Goal: Task Accomplishment & Management: Use online tool/utility

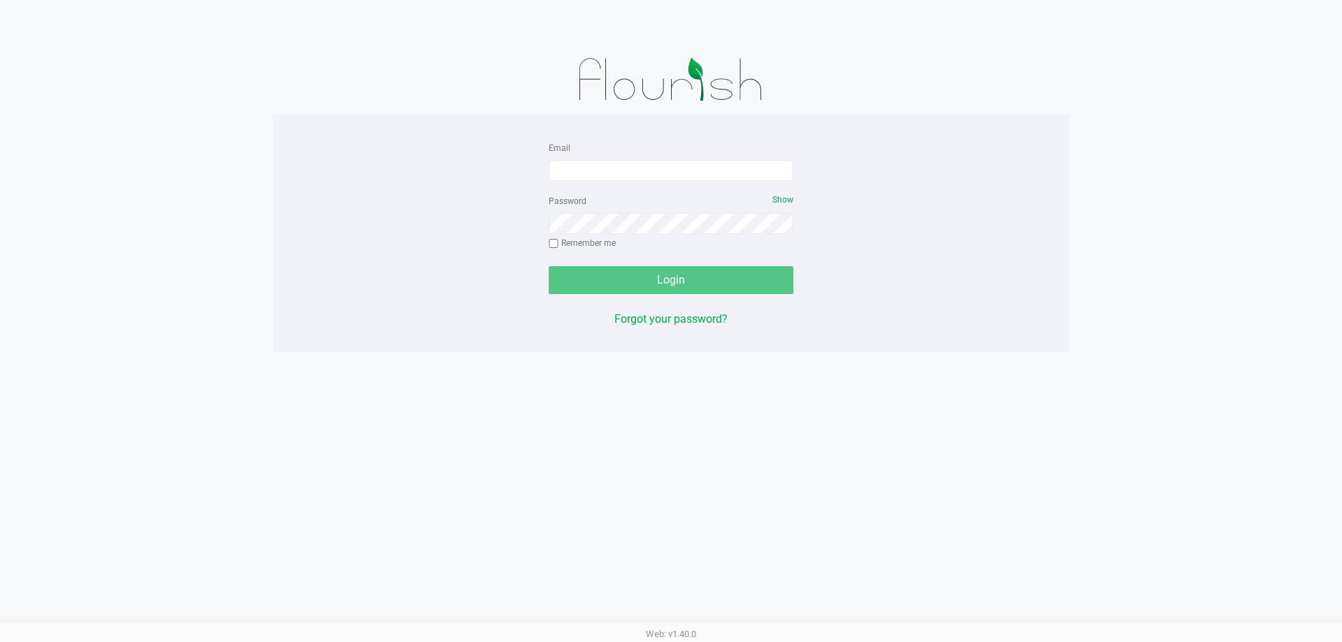
click at [603, 182] on form "Email Password Show Remember me Login" at bounding box center [671, 216] width 245 height 155
drag, startPoint x: 602, startPoint y: 174, endPoint x: 628, endPoint y: 158, distance: 31.0
click at [602, 175] on input "Email" at bounding box center [671, 170] width 245 height 21
type input "[EMAIL_ADDRESS][DOMAIN_NAME]"
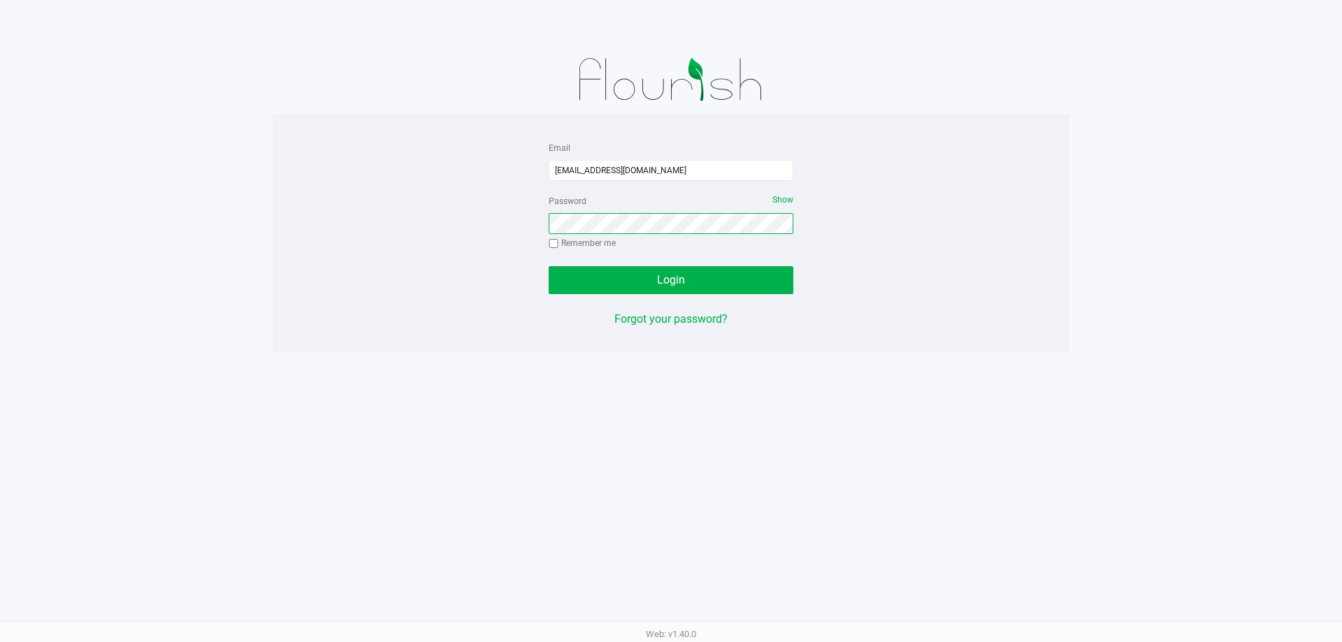
click at [549, 266] on button "Login" at bounding box center [671, 280] width 245 height 28
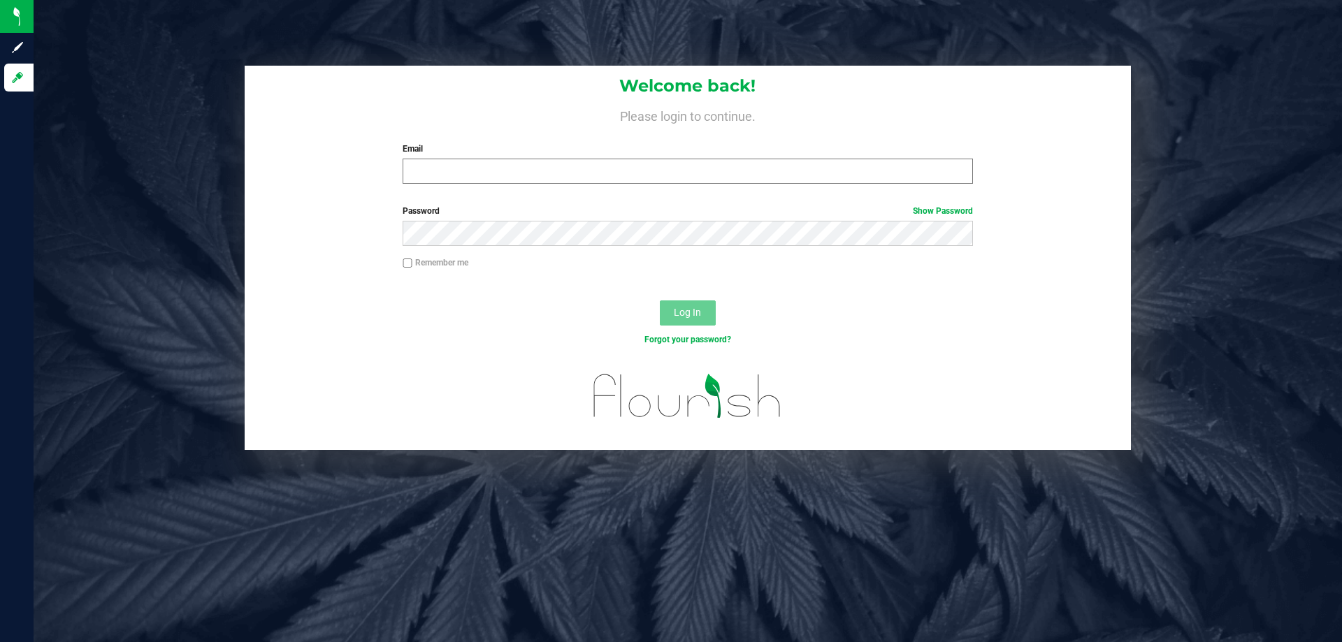
click at [470, 159] on div "Email Required Please format your email correctly." at bounding box center [687, 163] width 591 height 41
click at [477, 175] on input "Email" at bounding box center [688, 171] width 570 height 25
type input "mmimms@liveparallel.com"
click at [660, 301] on button "Log In" at bounding box center [688, 313] width 56 height 25
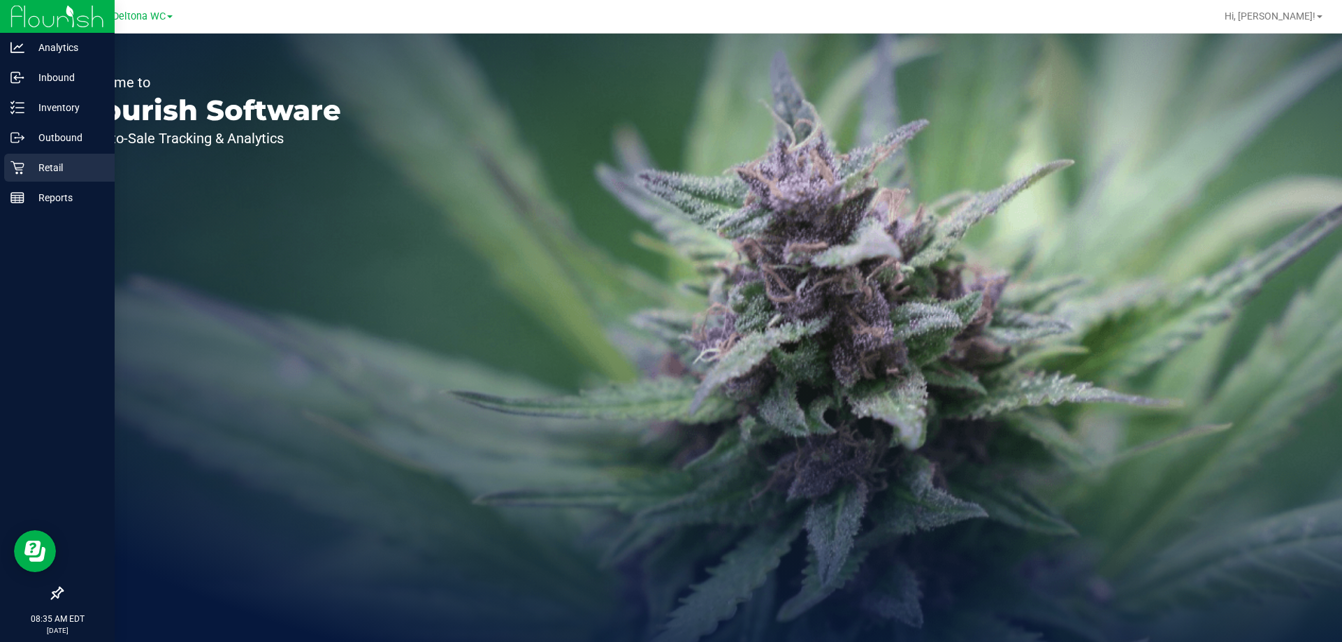
click at [34, 173] on p "Retail" at bounding box center [66, 167] width 84 height 17
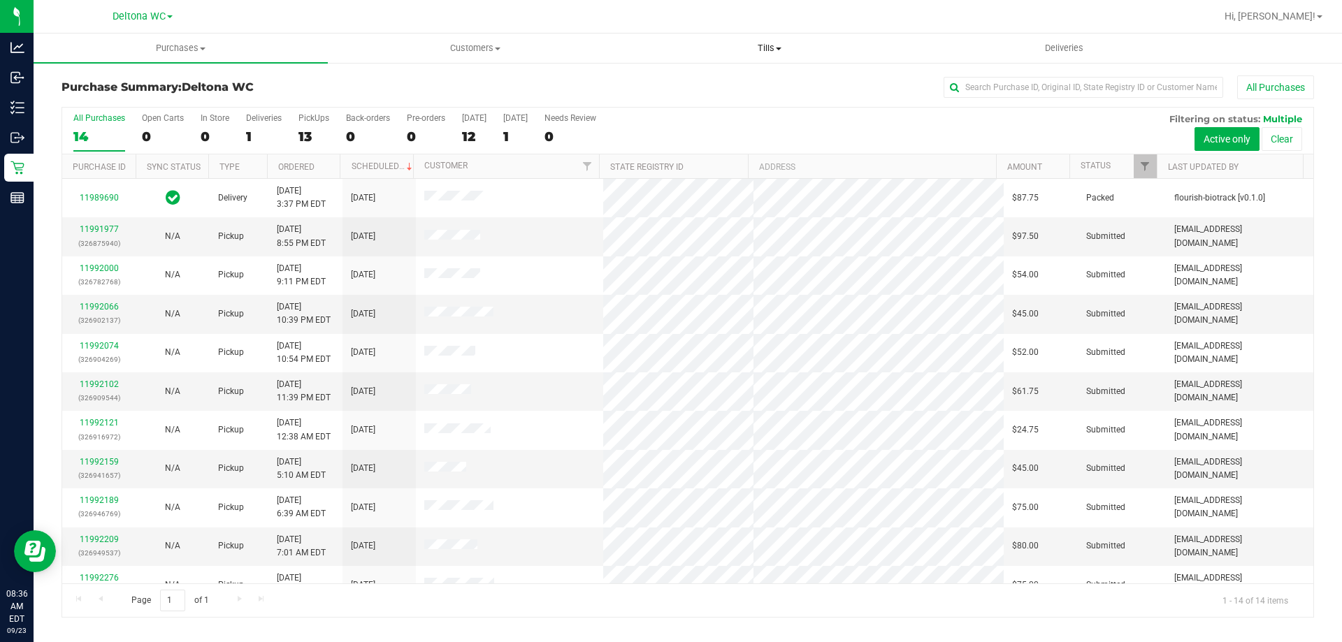
click at [770, 42] on span "Tills" at bounding box center [769, 48] width 293 height 13
click at [730, 84] on li "Manage tills" at bounding box center [769, 84] width 294 height 17
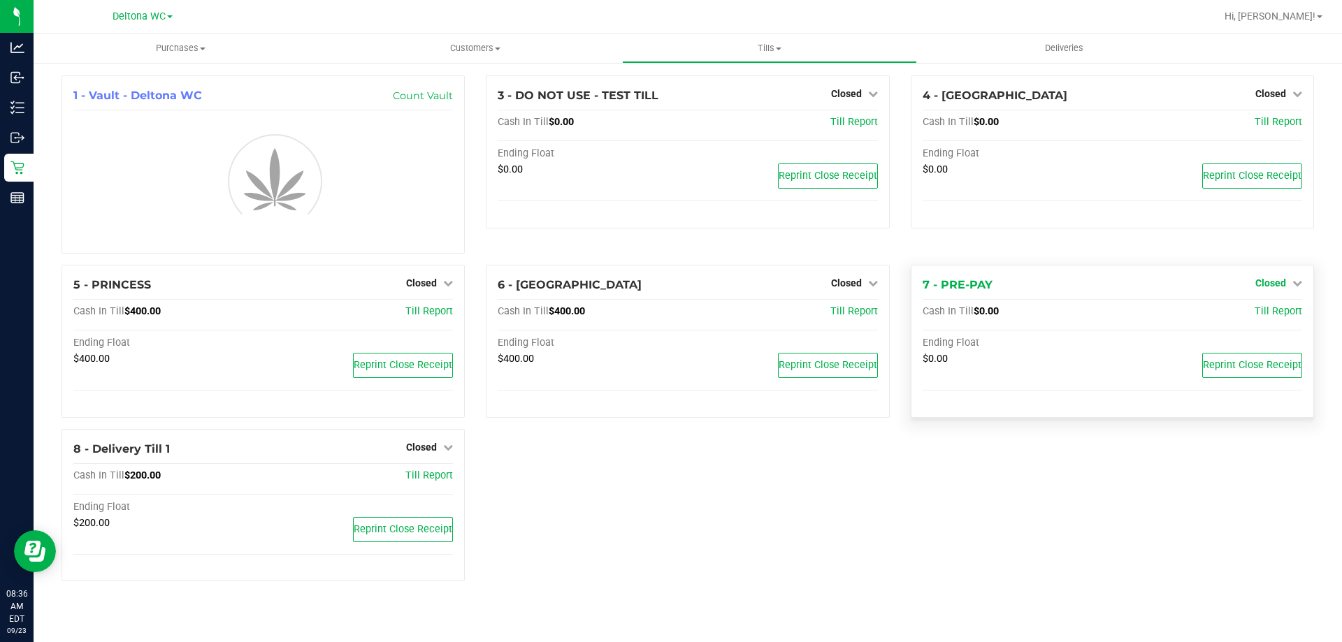
click at [1266, 284] on span "Closed" at bounding box center [1270, 282] width 31 height 11
click at [1266, 312] on link "Open Till" at bounding box center [1270, 312] width 37 height 11
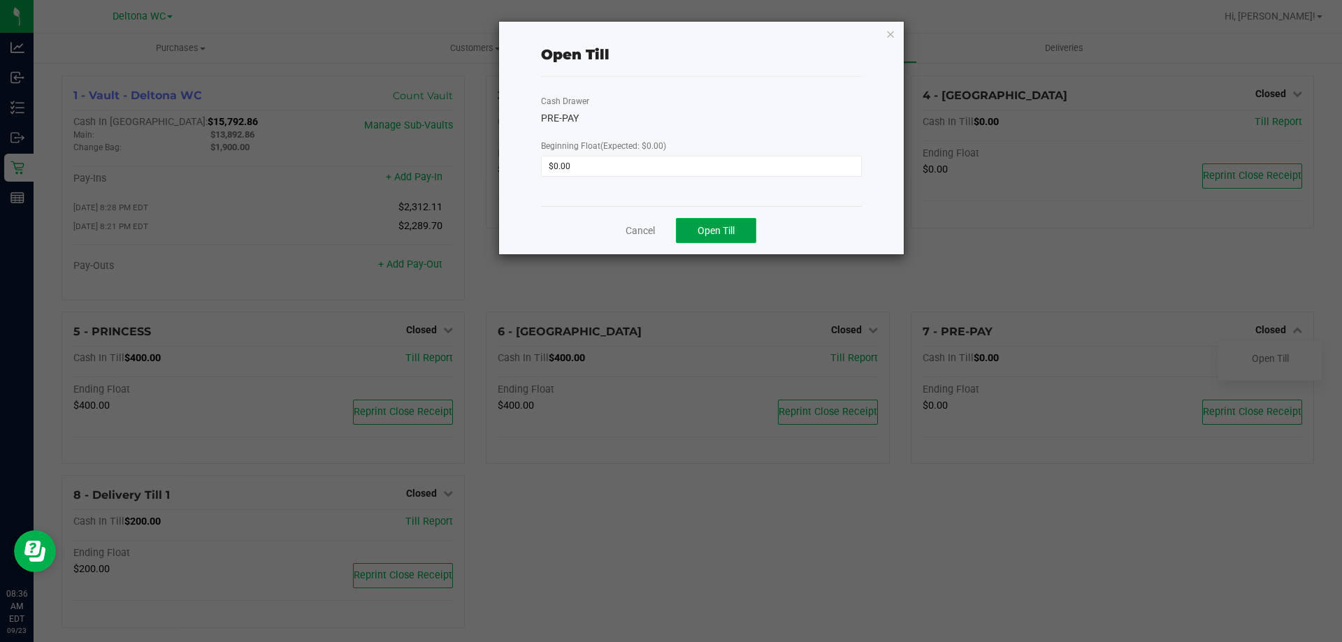
click at [727, 235] on span "Open Till" at bounding box center [715, 230] width 37 height 11
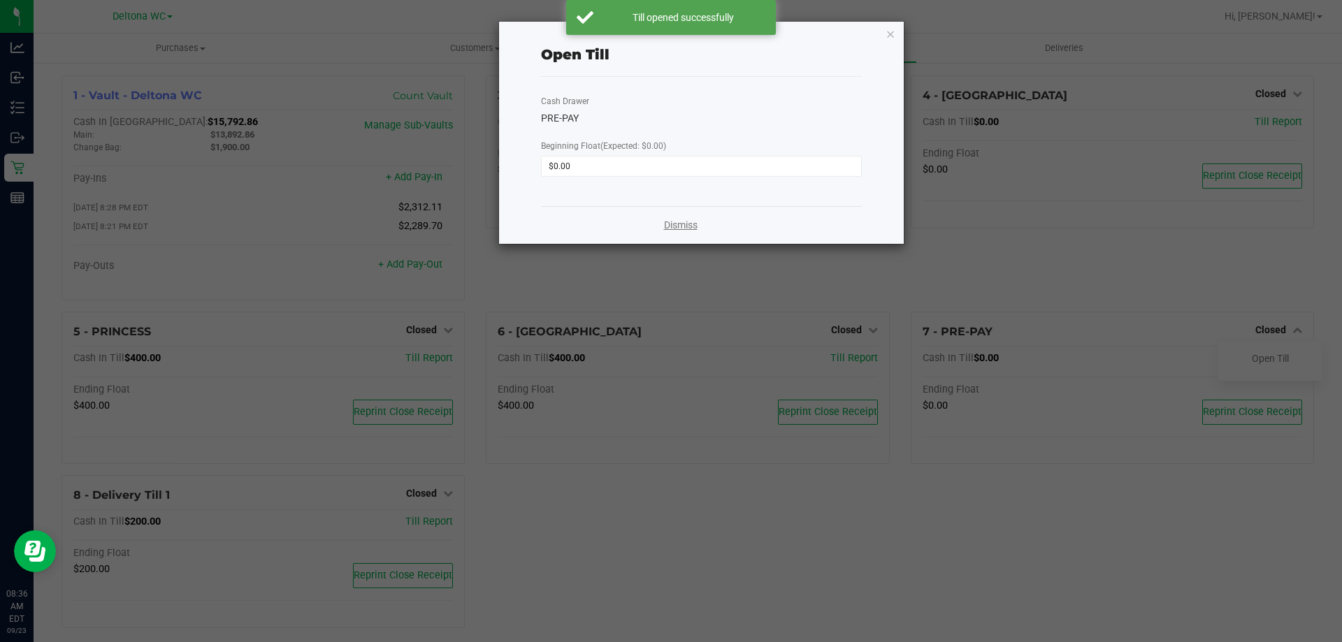
click at [679, 224] on link "Dismiss" at bounding box center [681, 225] width 34 height 15
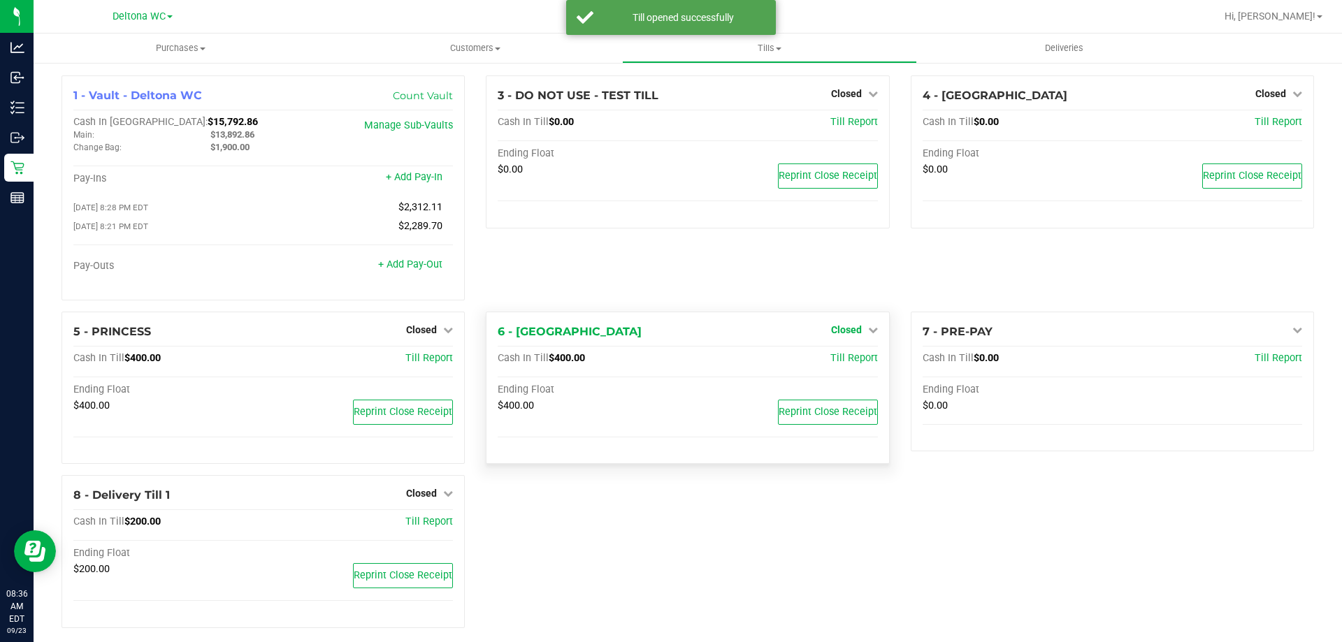
click at [868, 329] on icon at bounding box center [873, 330] width 10 height 10
click at [839, 356] on link "Open Till" at bounding box center [845, 358] width 37 height 11
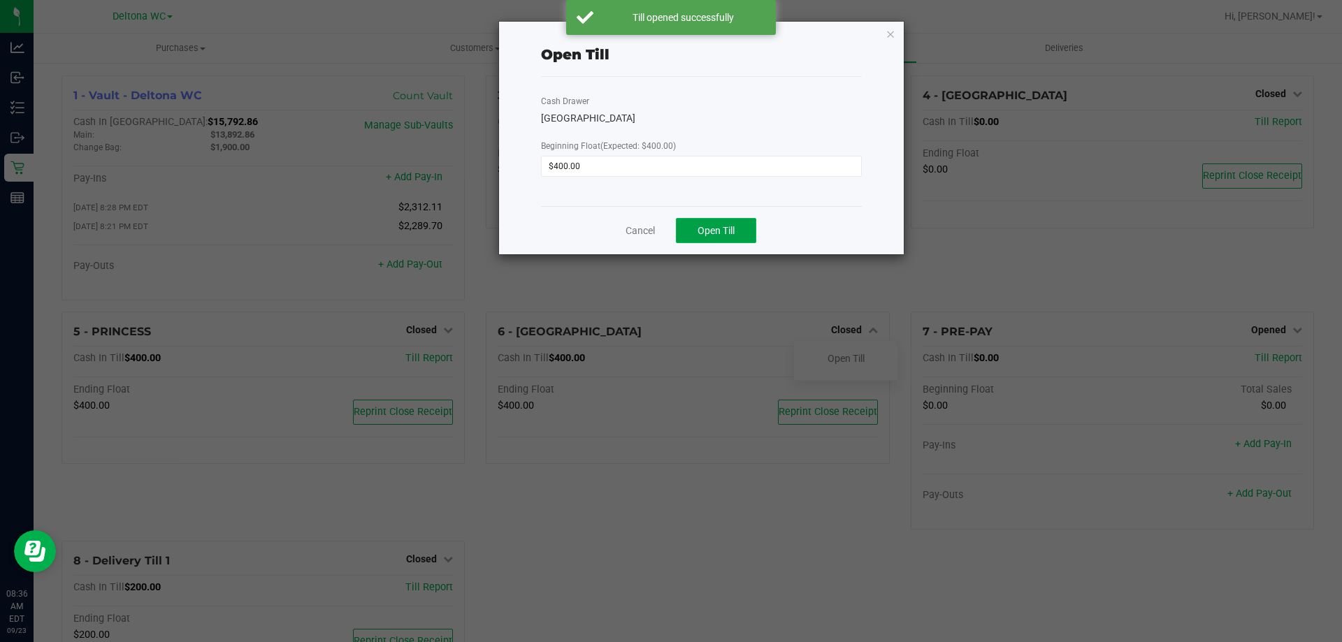
click at [720, 225] on span "Open Till" at bounding box center [715, 230] width 37 height 11
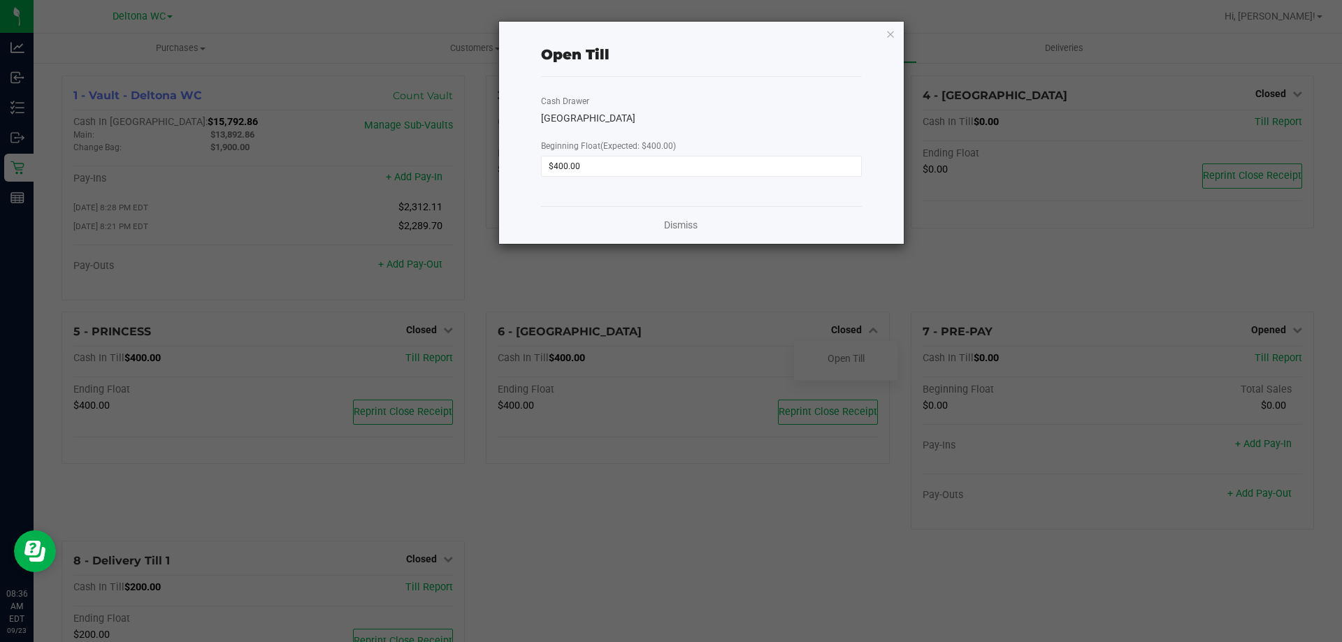
click at [659, 229] on div "Dismiss" at bounding box center [701, 225] width 321 height 38
click at [674, 227] on link "Dismiss" at bounding box center [681, 225] width 34 height 15
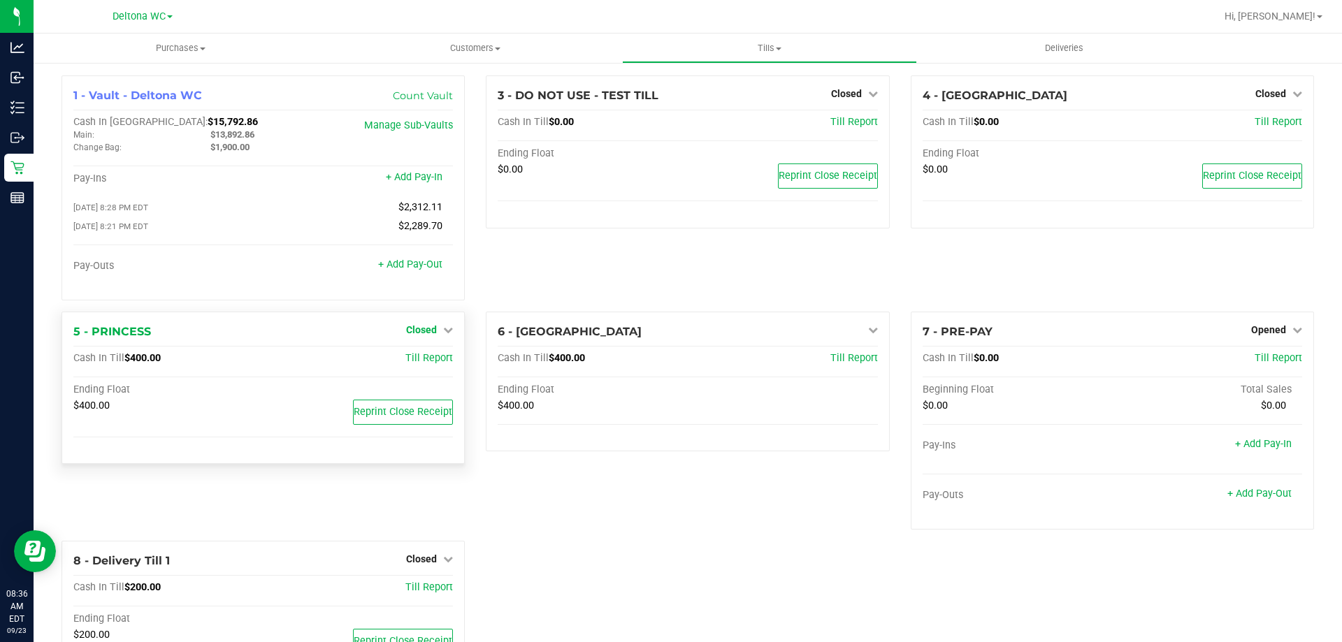
click at [424, 329] on span "Closed" at bounding box center [421, 329] width 31 height 11
click at [425, 364] on link "Open Till" at bounding box center [421, 358] width 37 height 11
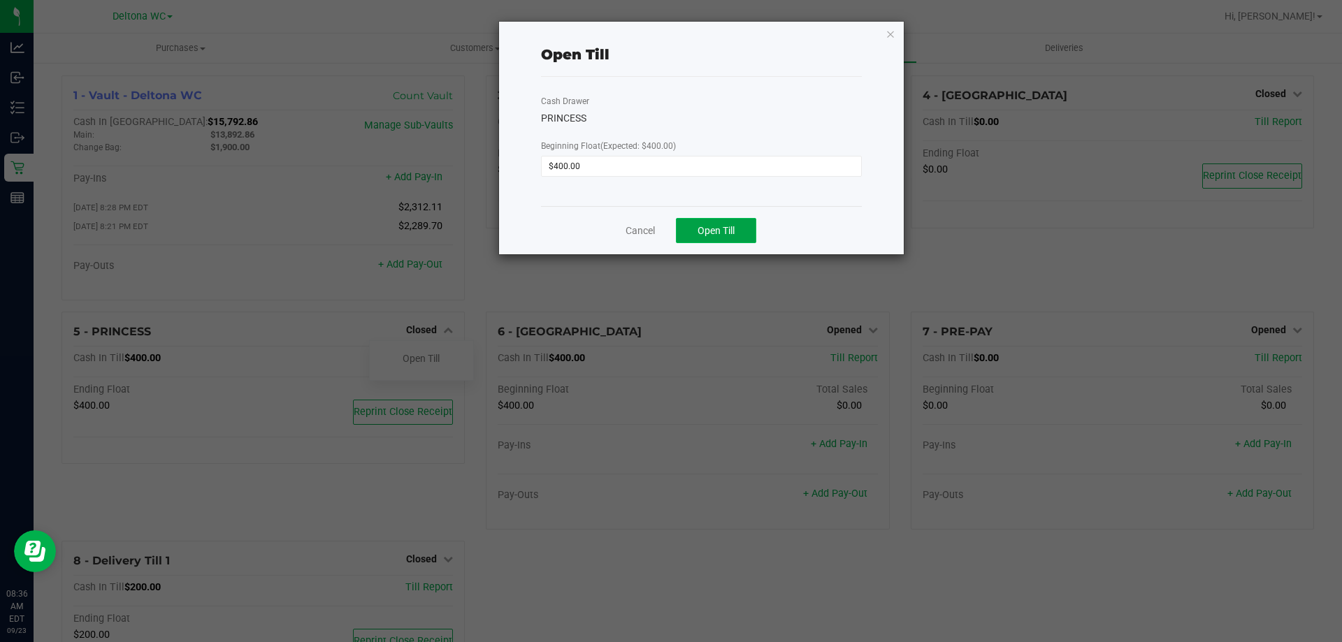
click at [730, 225] on span "Open Till" at bounding box center [715, 230] width 37 height 11
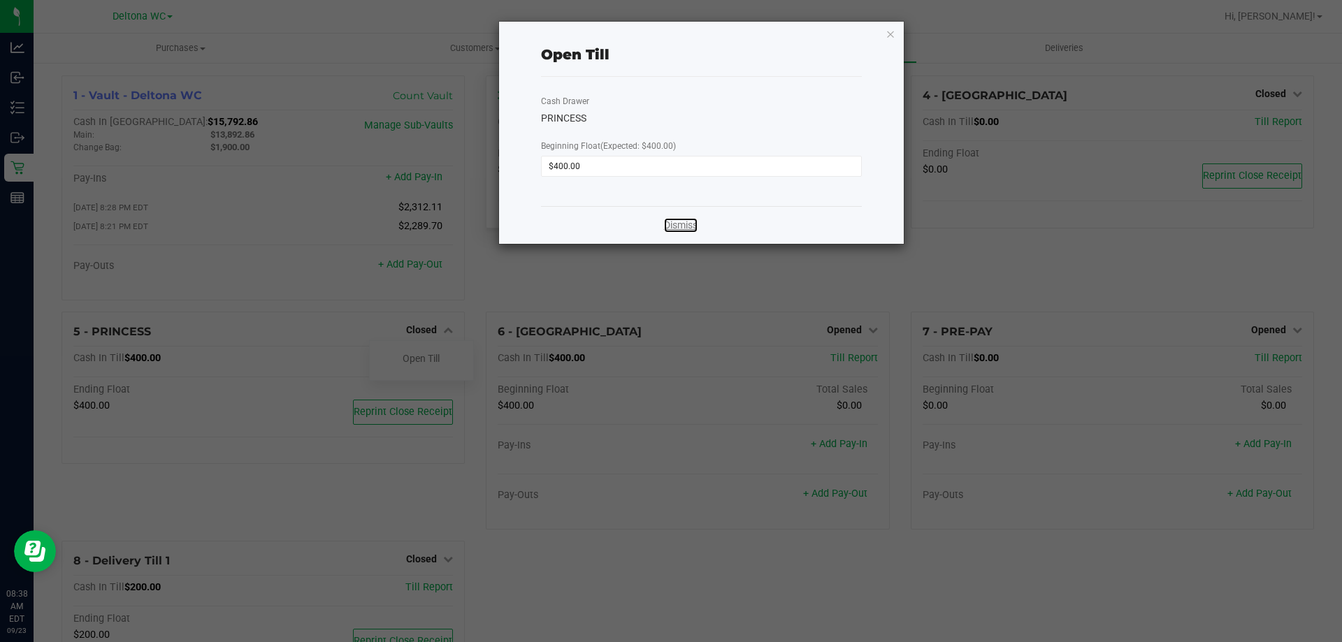
drag, startPoint x: 681, startPoint y: 227, endPoint x: 665, endPoint y: 220, distance: 16.9
click at [679, 228] on link "Dismiss" at bounding box center [681, 225] width 34 height 15
